Goal: Communication & Community: Answer question/provide support

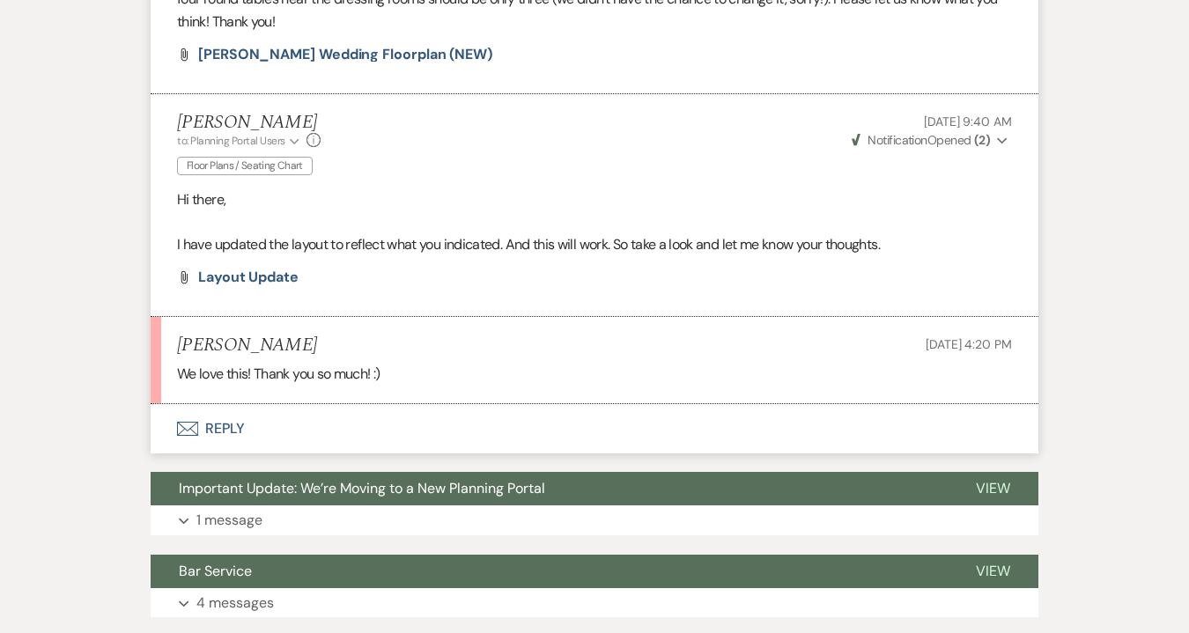
scroll to position [971, 0]
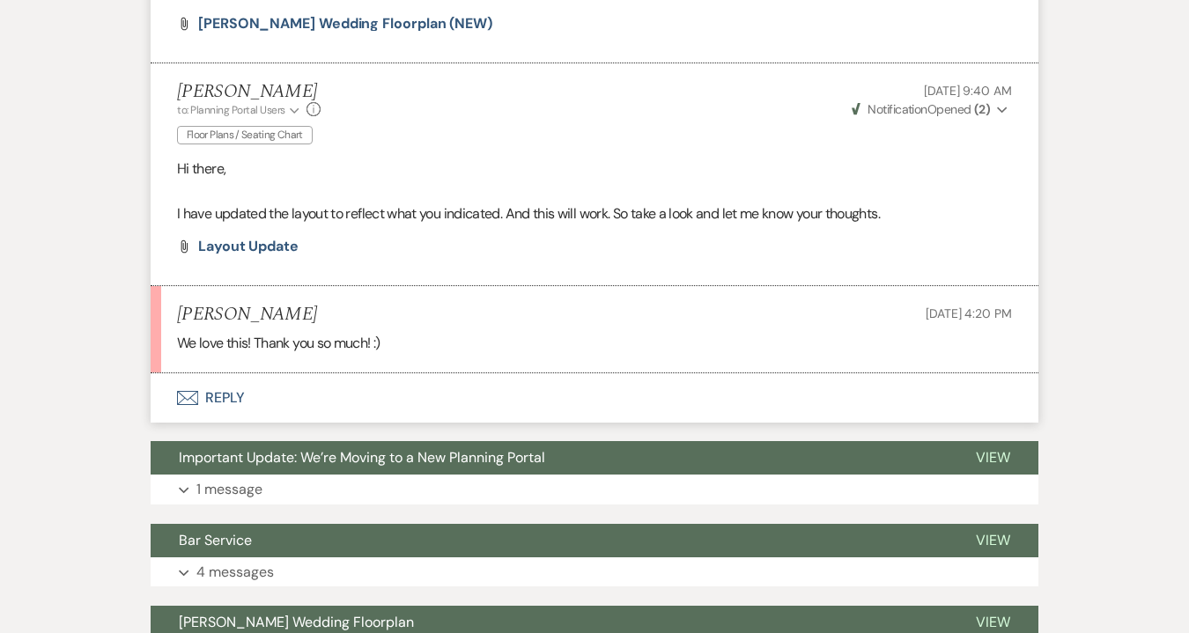
click at [233, 396] on button "Envelope Reply" at bounding box center [595, 397] width 888 height 49
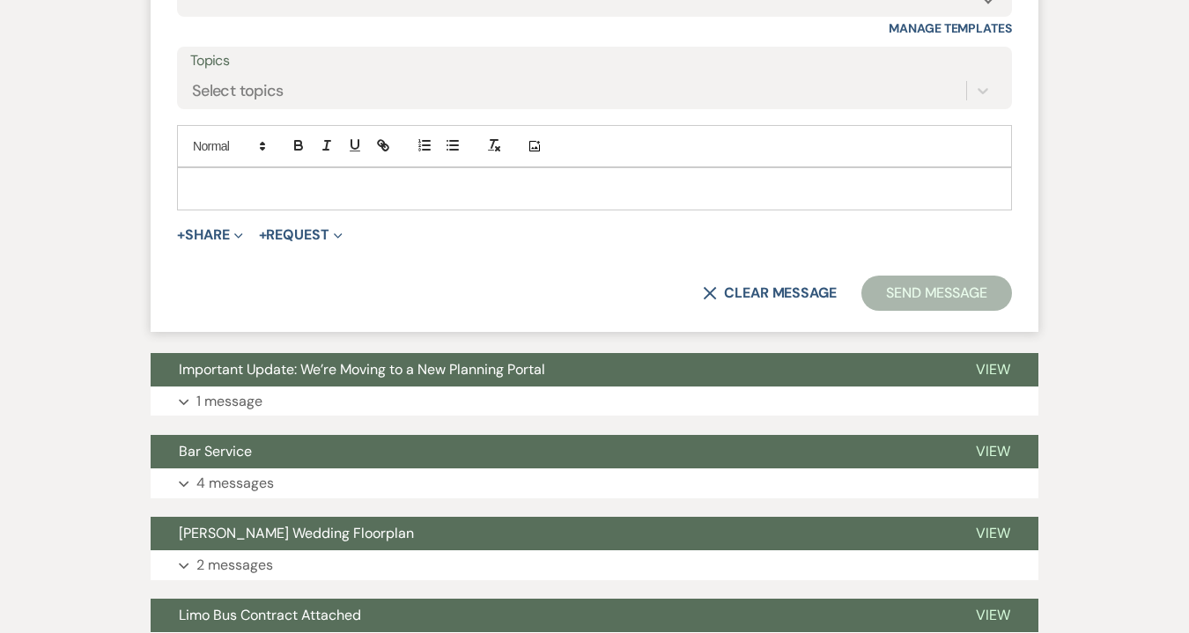
scroll to position [1589, 0]
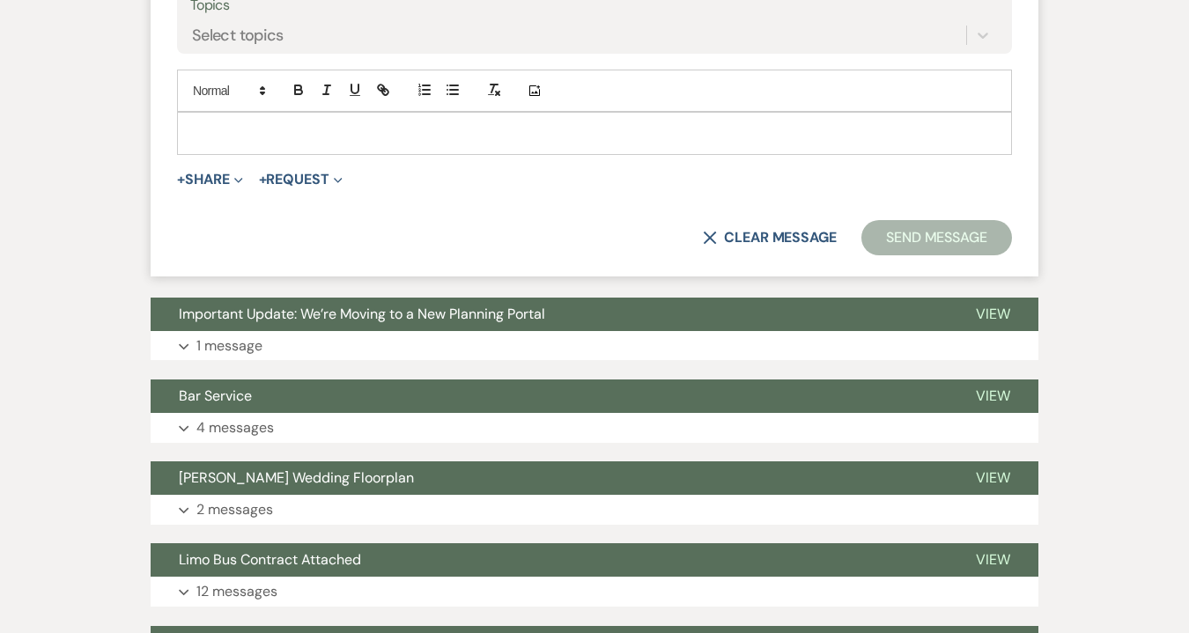
click at [240, 138] on p at bounding box center [594, 132] width 807 height 19
click at [891, 228] on button "Send Message" at bounding box center [936, 237] width 151 height 35
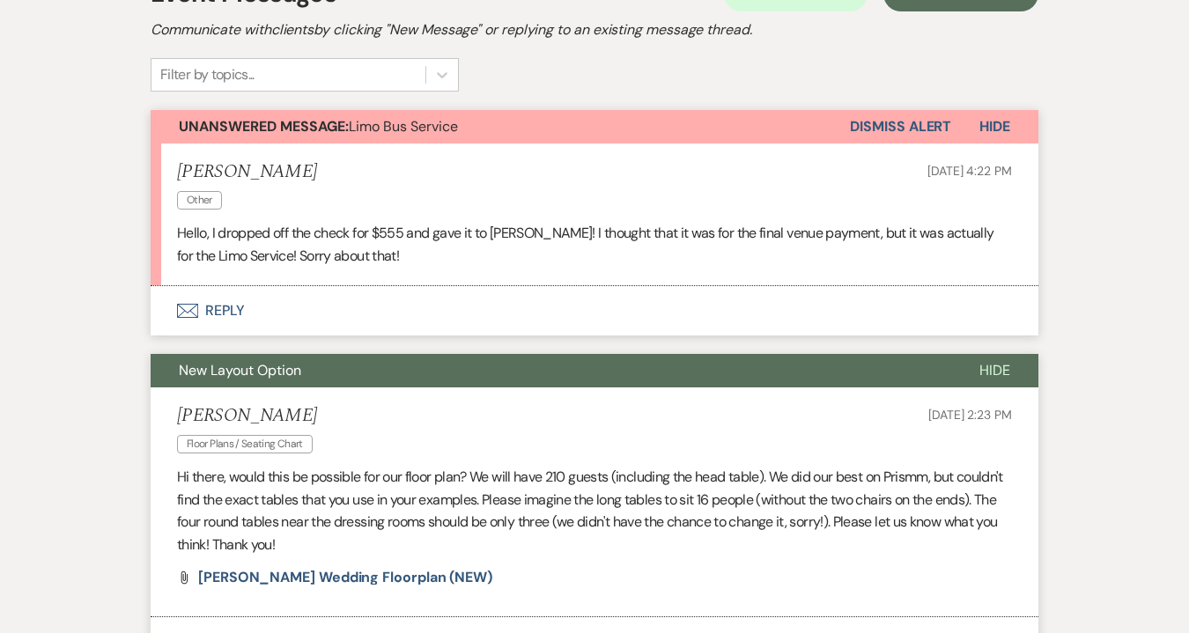
scroll to position [422, 0]
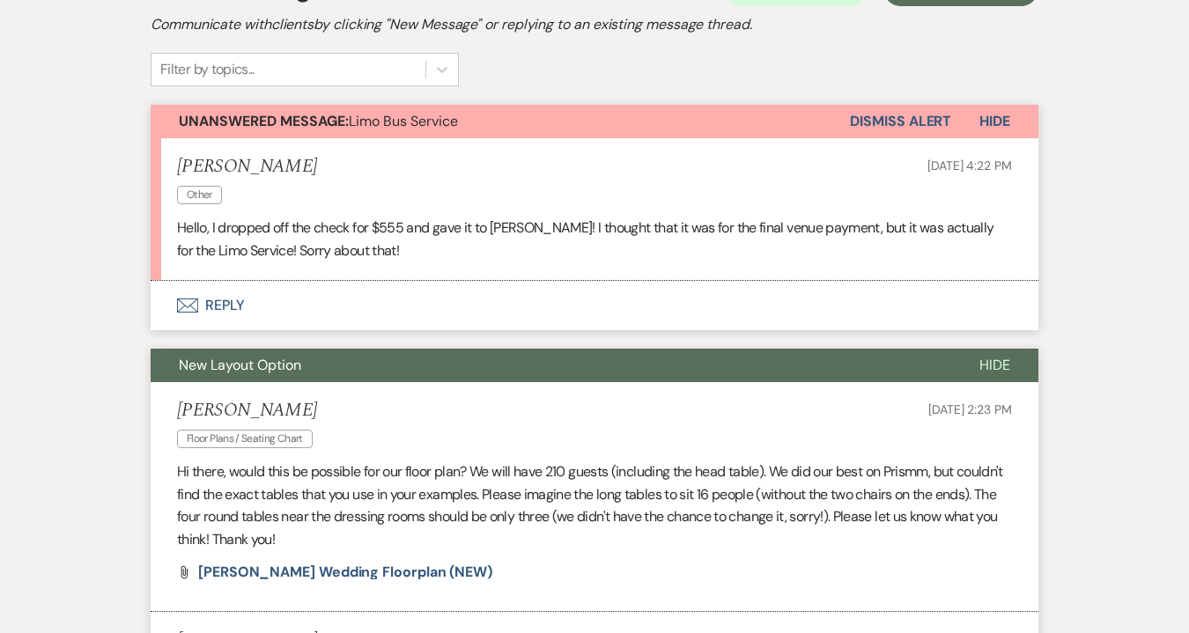
click at [209, 308] on button "Envelope Reply" at bounding box center [595, 305] width 888 height 49
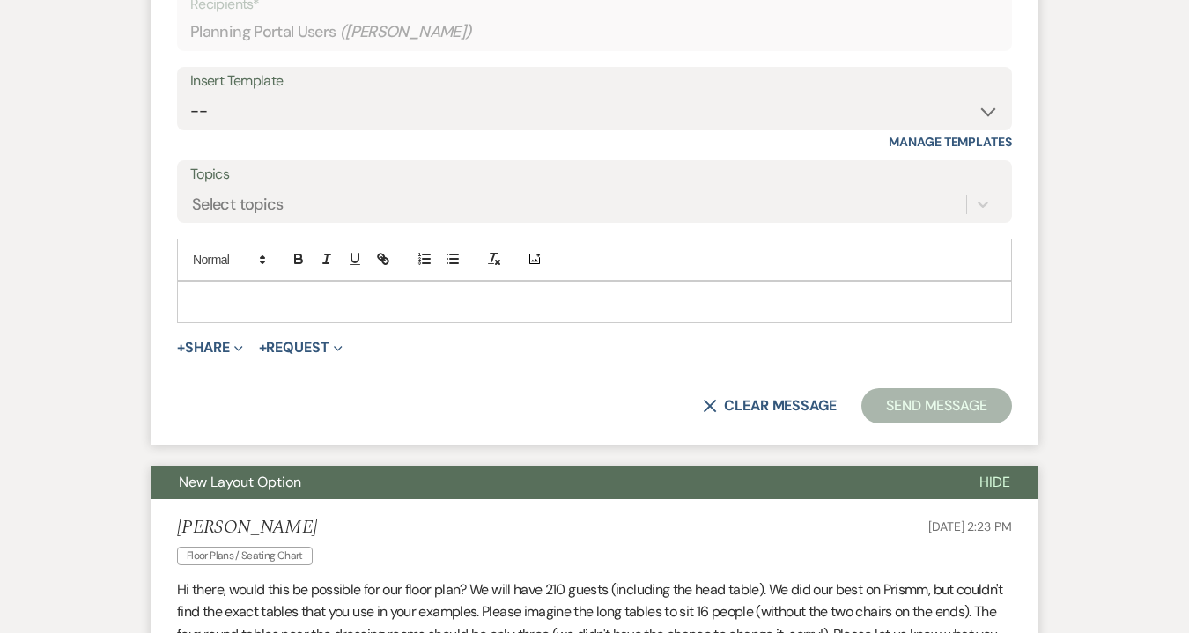
scroll to position [804, 0]
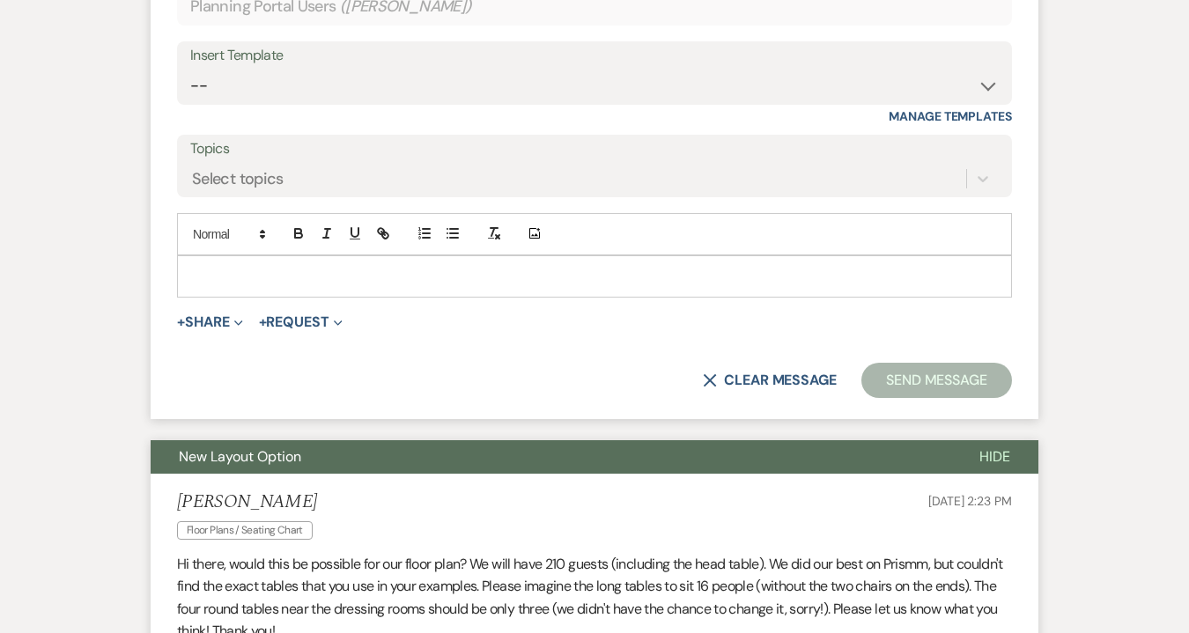
click at [234, 271] on p at bounding box center [594, 276] width 807 height 19
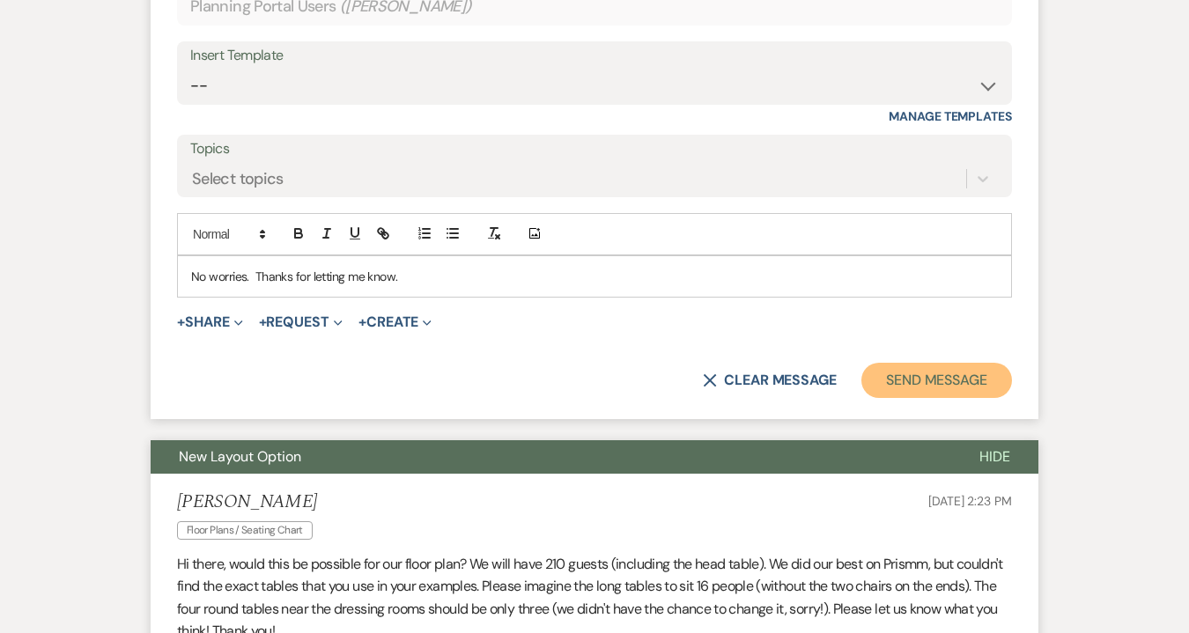
click at [898, 375] on button "Send Message" at bounding box center [936, 380] width 151 height 35
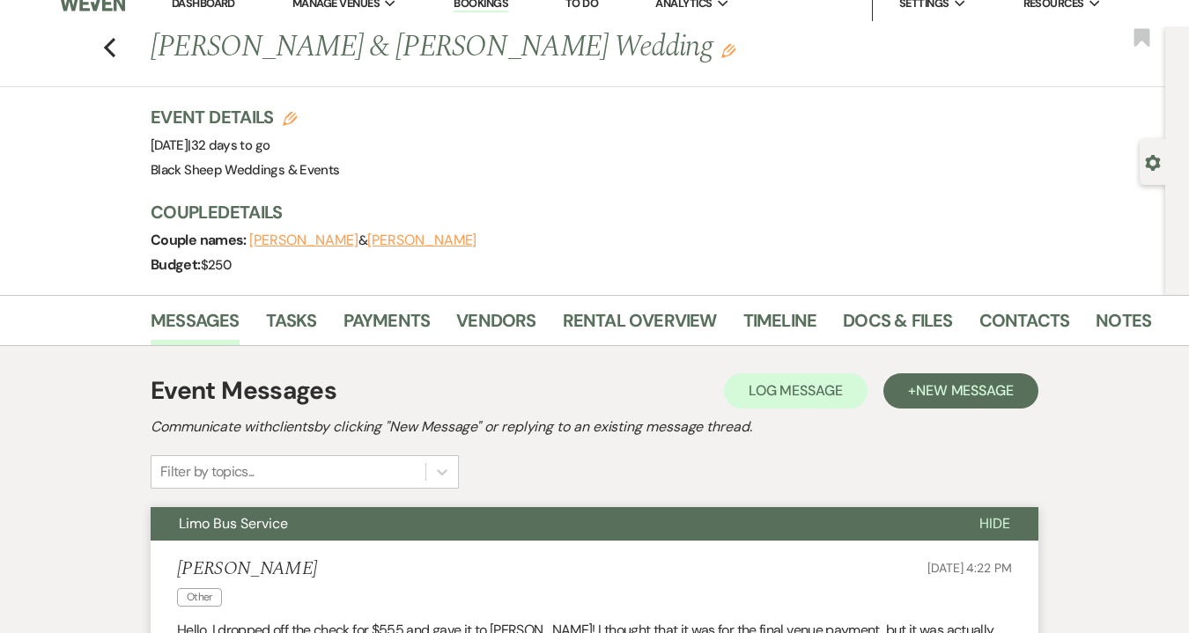
scroll to position [0, 0]
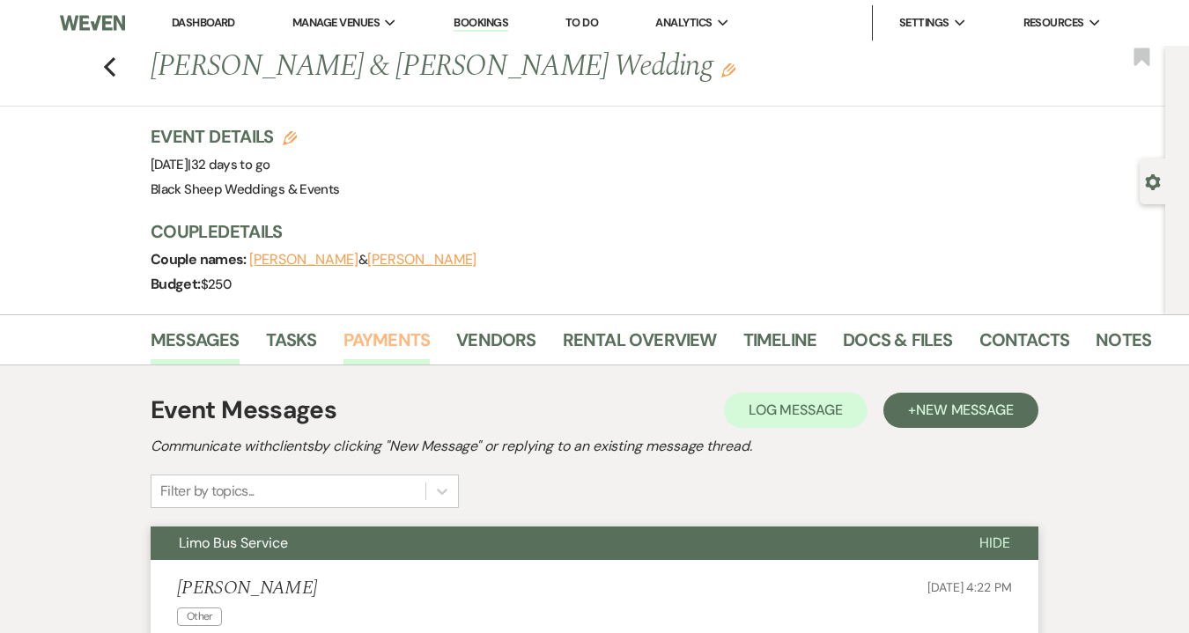
click at [388, 329] on link "Payments" at bounding box center [387, 345] width 87 height 39
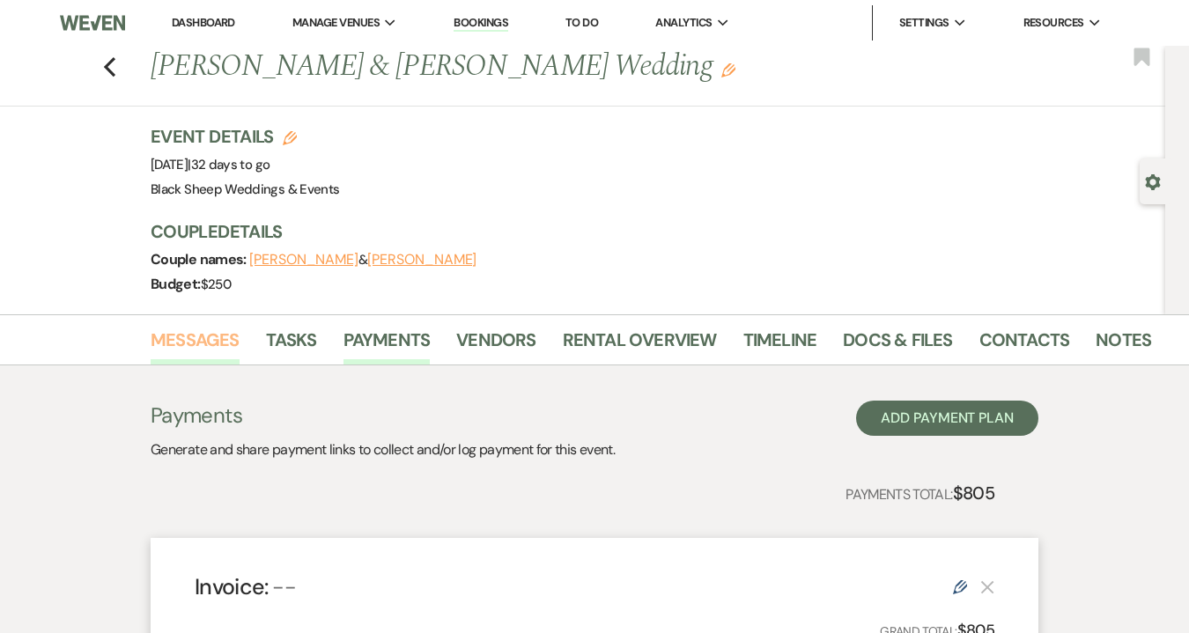
click at [188, 329] on link "Messages" at bounding box center [195, 345] width 89 height 39
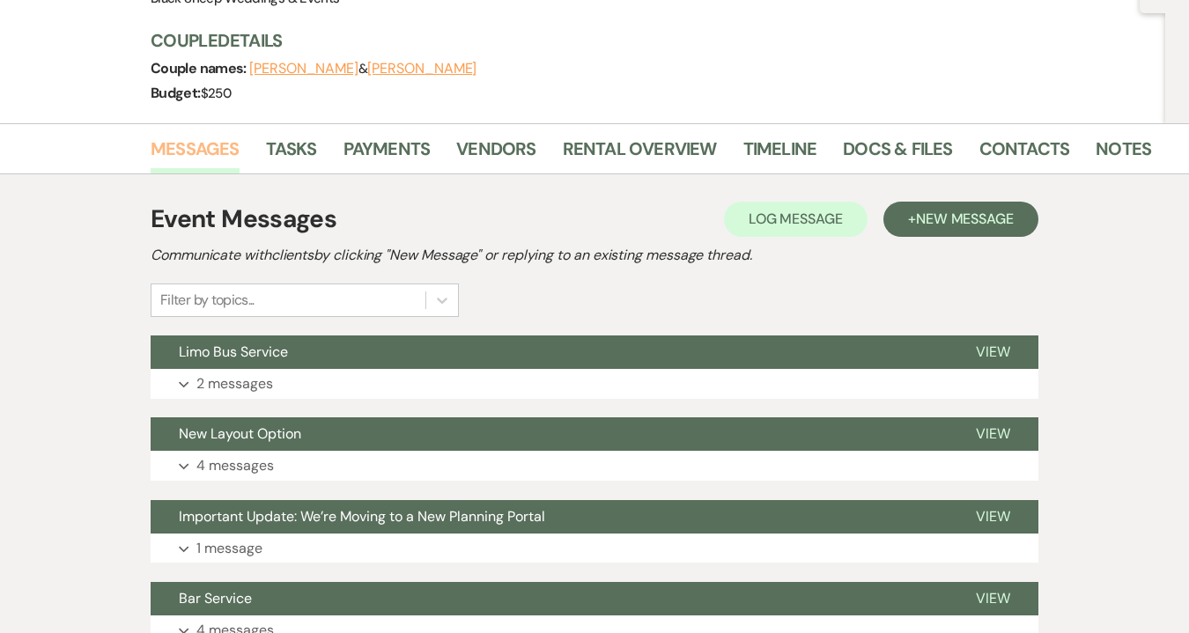
scroll to position [192, 0]
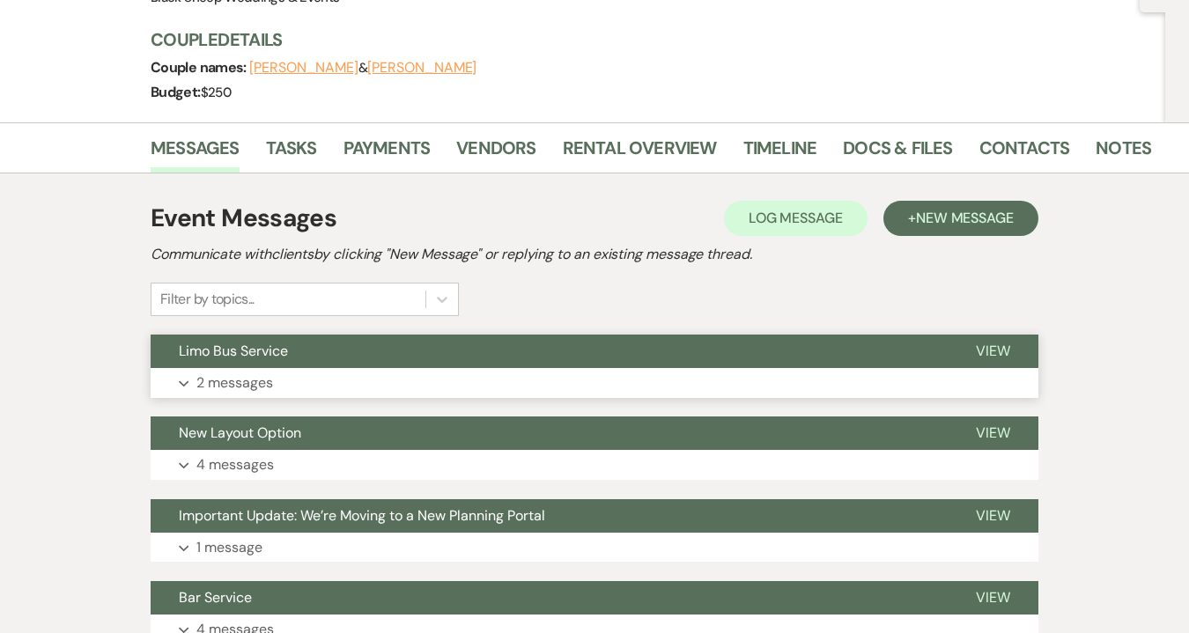
click at [240, 387] on p "2 messages" at bounding box center [234, 383] width 77 height 23
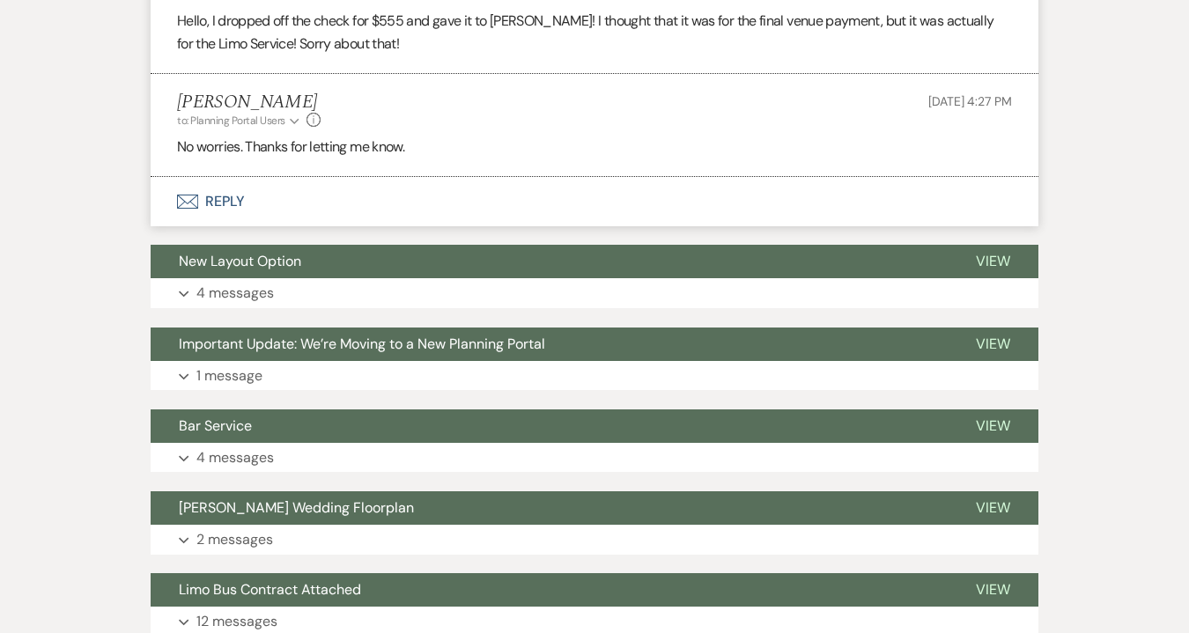
scroll to position [639, 0]
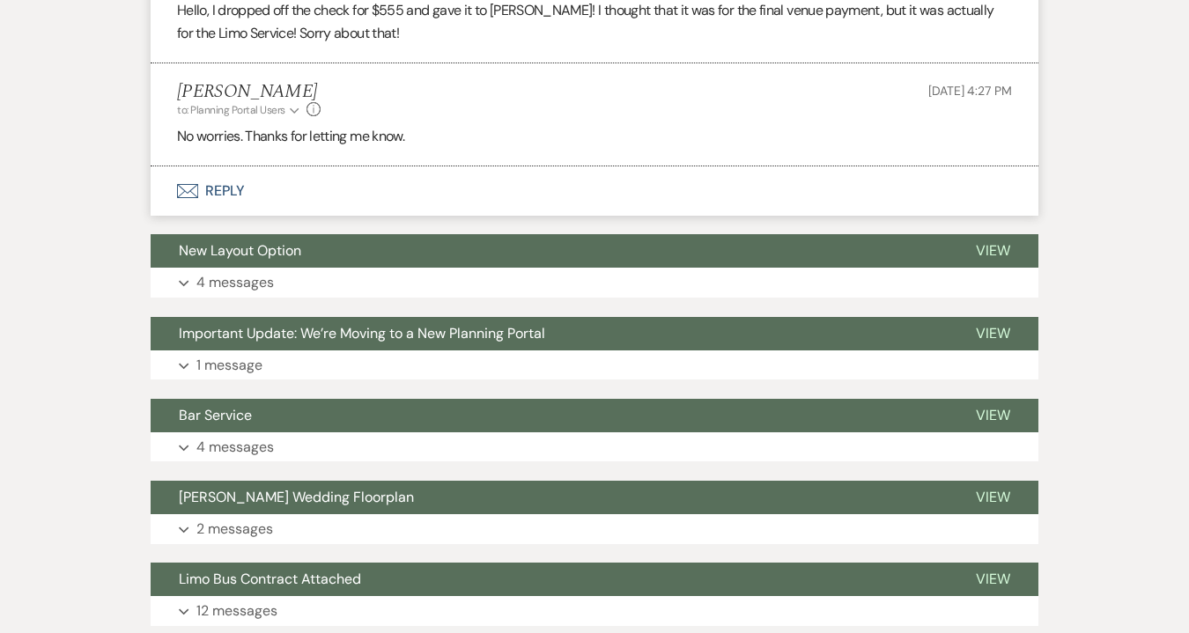
click at [233, 189] on button "Envelope Reply" at bounding box center [595, 190] width 888 height 49
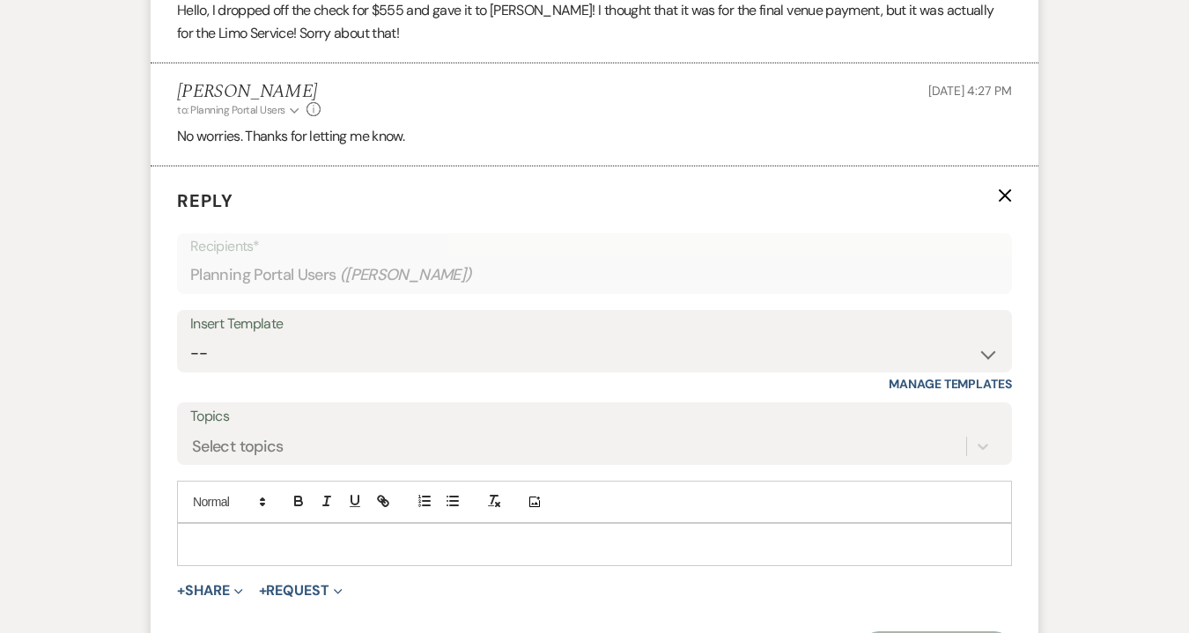
click at [225, 533] on div at bounding box center [594, 544] width 833 height 41
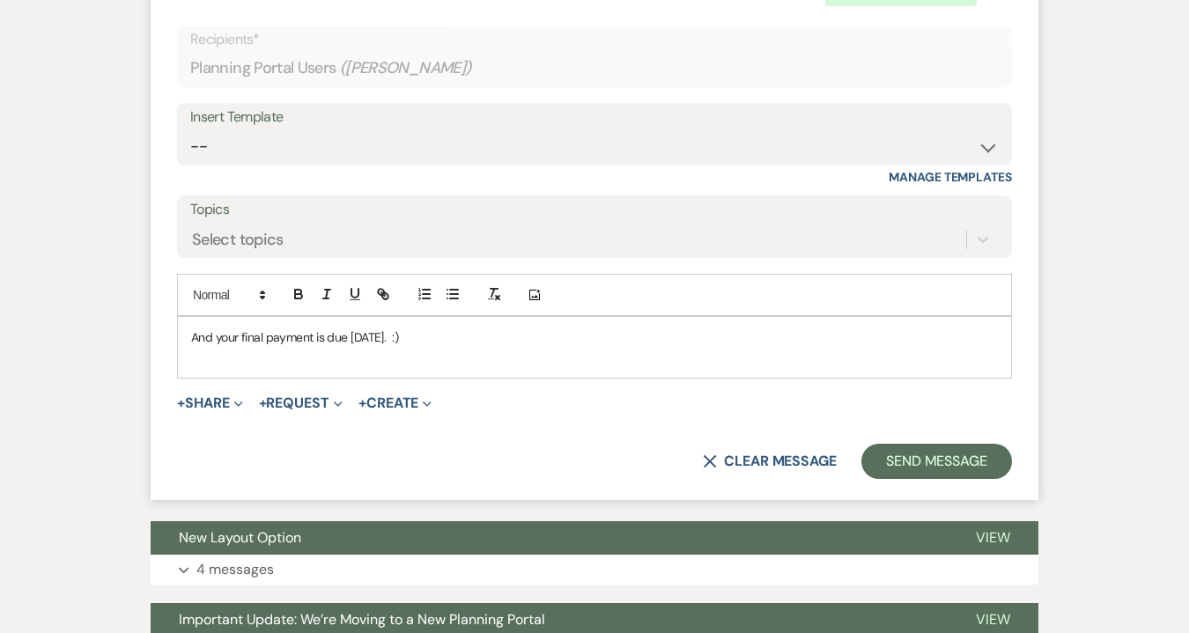
scroll to position [984, 0]
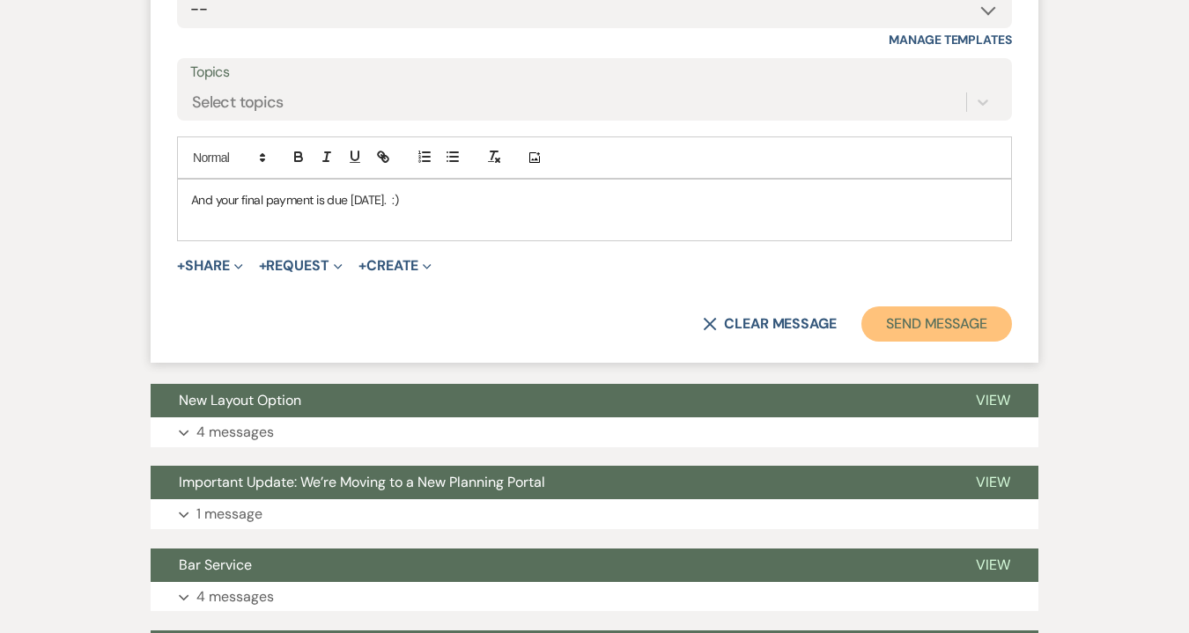
click at [956, 322] on button "Send Message" at bounding box center [936, 324] width 151 height 35
